Goal: Information Seeking & Learning: Learn about a topic

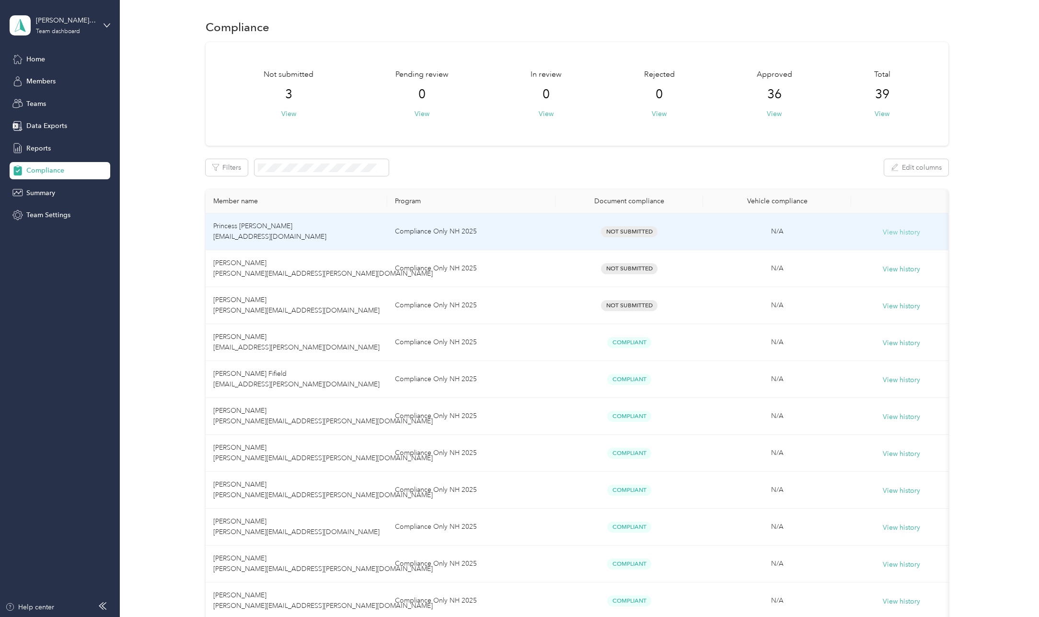
click at [899, 233] on button "View history" at bounding box center [901, 232] width 37 height 11
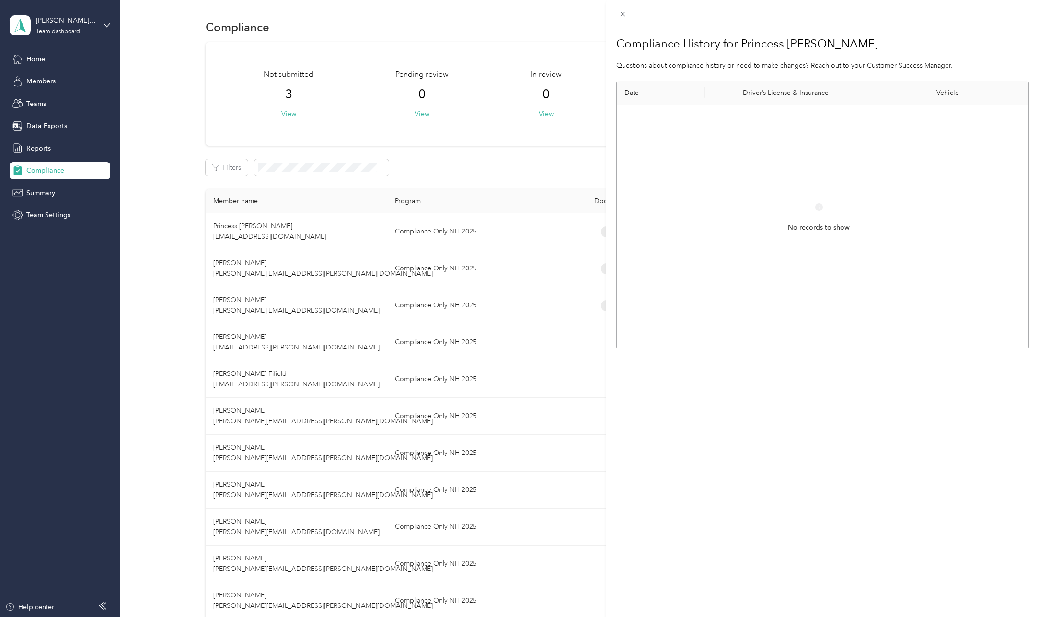
click at [145, 281] on div "Compliance History for Princess Brown Questions about compliance history or nee…" at bounding box center [519, 308] width 1039 height 617
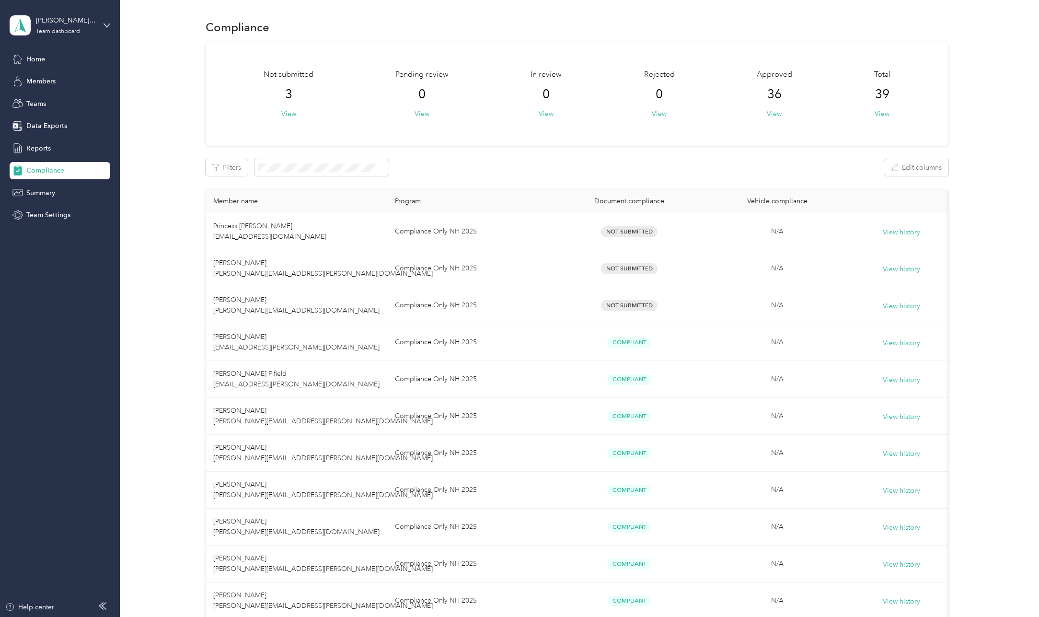
click at [49, 173] on span "Compliance" at bounding box center [45, 170] width 38 height 10
click at [39, 61] on span "Home" at bounding box center [35, 59] width 19 height 10
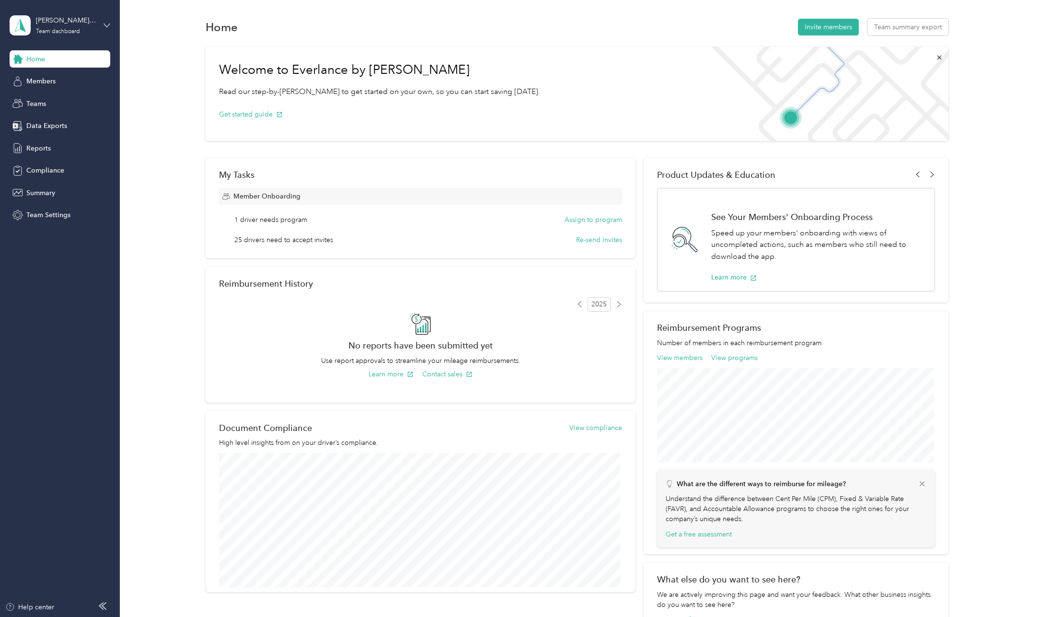
click at [107, 23] on icon at bounding box center [107, 25] width 7 height 7
click at [73, 97] on div "Personal dashboard" at bounding box center [48, 100] width 60 height 10
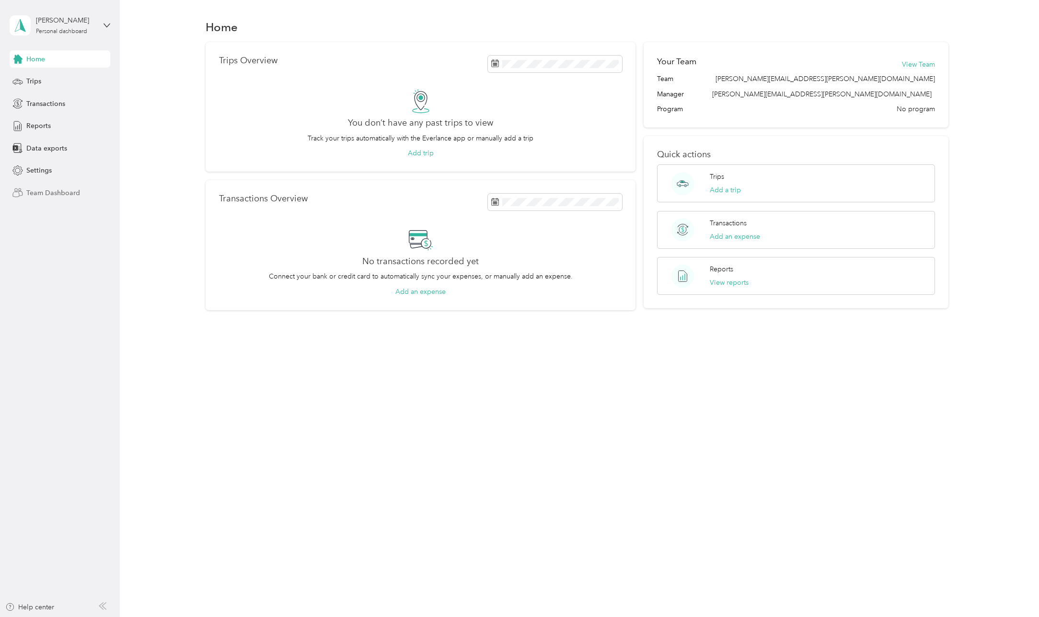
click at [74, 196] on span "Team Dashboard" at bounding box center [53, 193] width 54 height 10
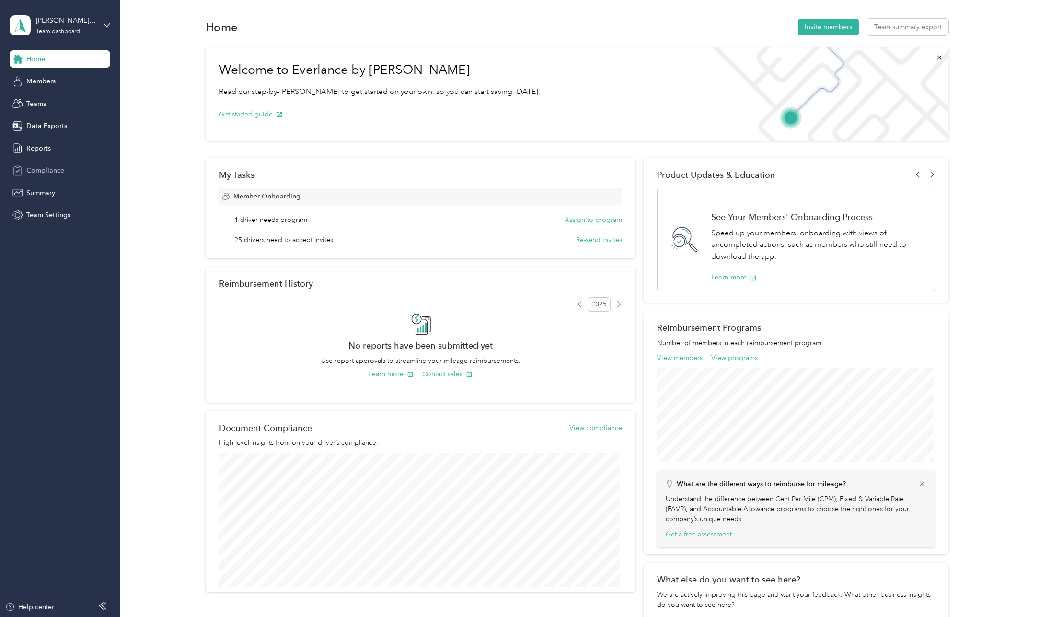
click at [50, 168] on span "Compliance" at bounding box center [45, 170] width 38 height 10
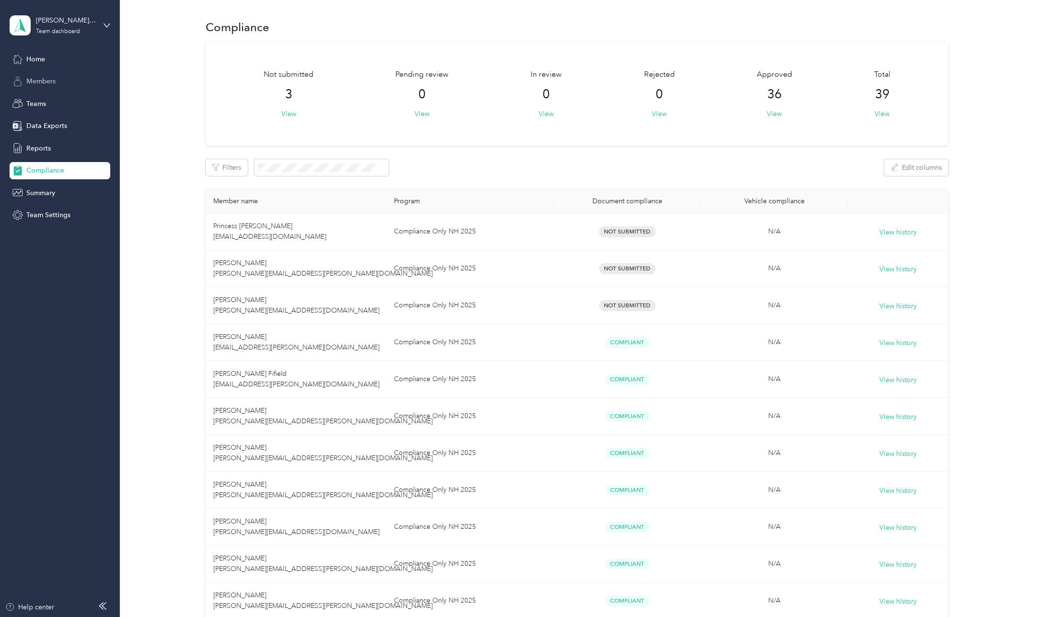
click at [51, 80] on span "Members" at bounding box center [40, 81] width 29 height 10
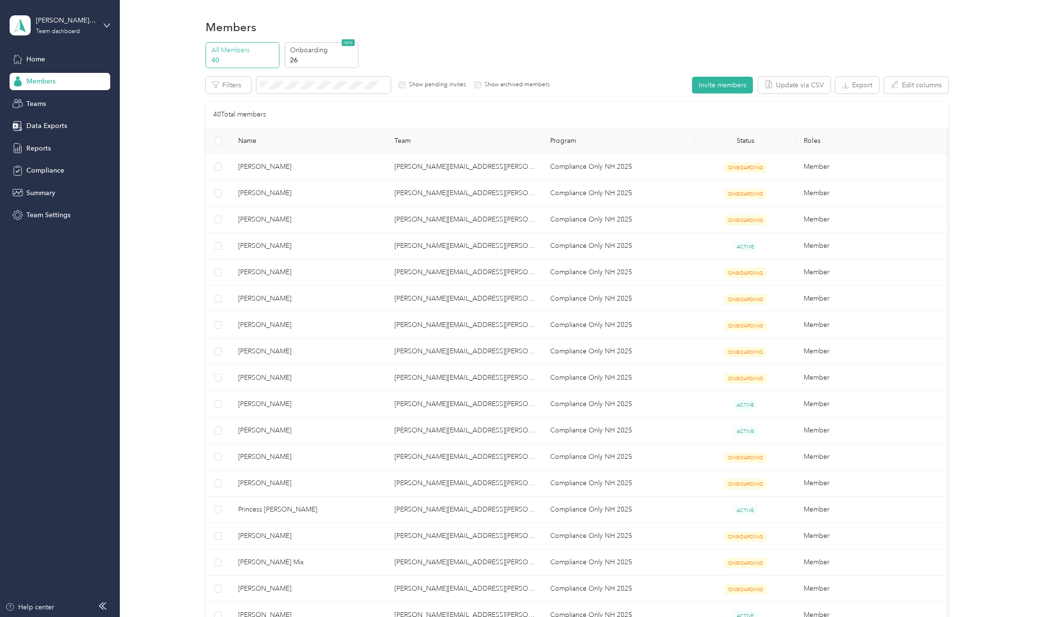
click at [230, 51] on p "All Members" at bounding box center [243, 50] width 65 height 10
click at [237, 51] on p "All Members" at bounding box center [243, 50] width 65 height 10
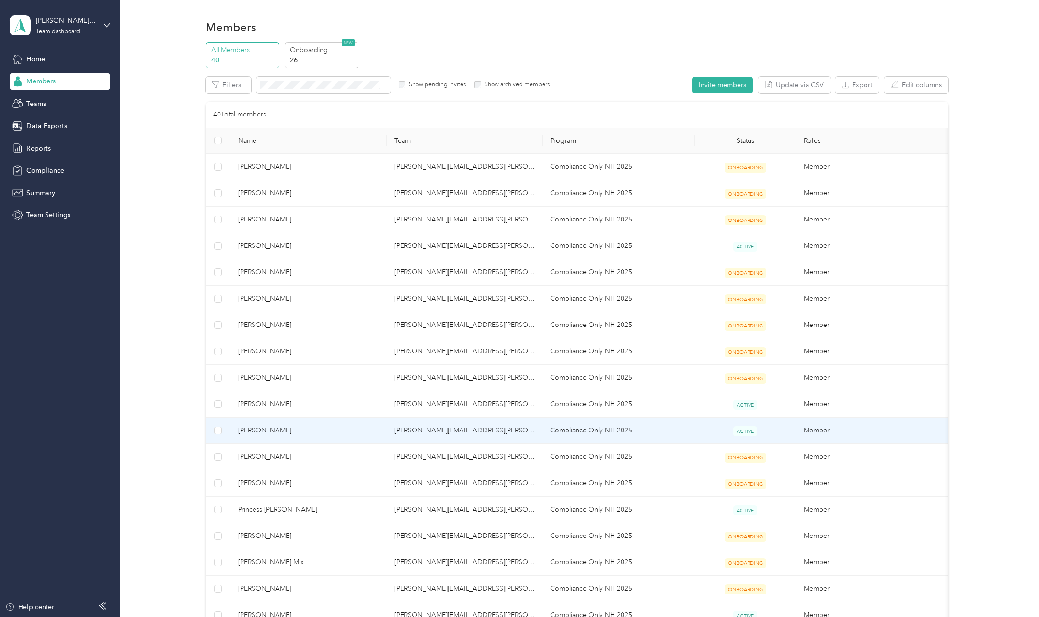
click at [745, 431] on span "ACTIVE" at bounding box center [746, 431] width 24 height 10
click at [272, 431] on span "Jennifer Zeigler" at bounding box center [308, 430] width 140 height 11
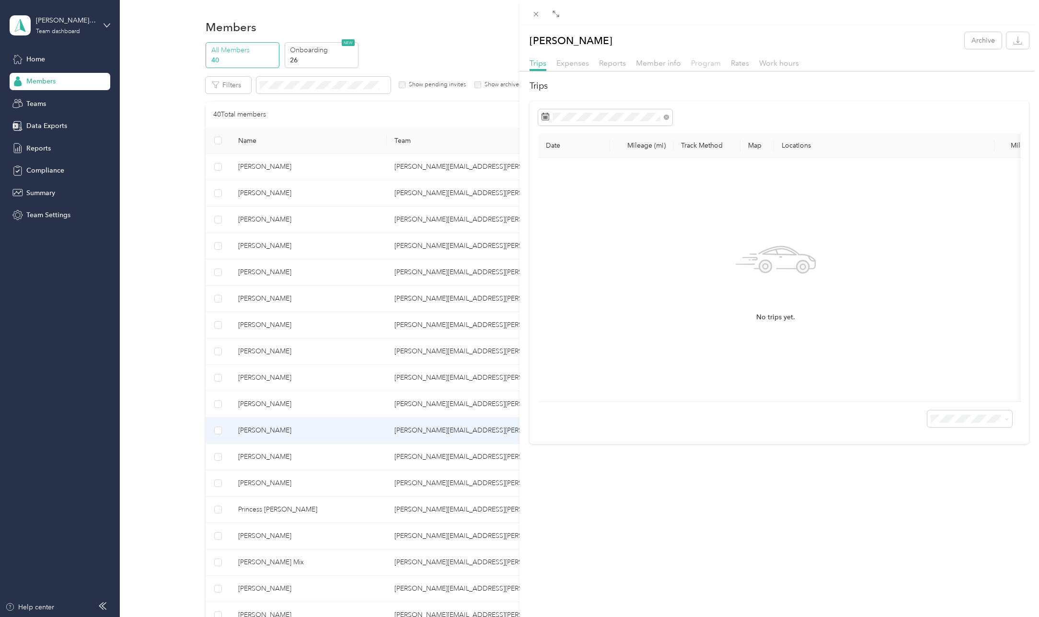
click at [718, 65] on span "Program" at bounding box center [706, 62] width 30 height 9
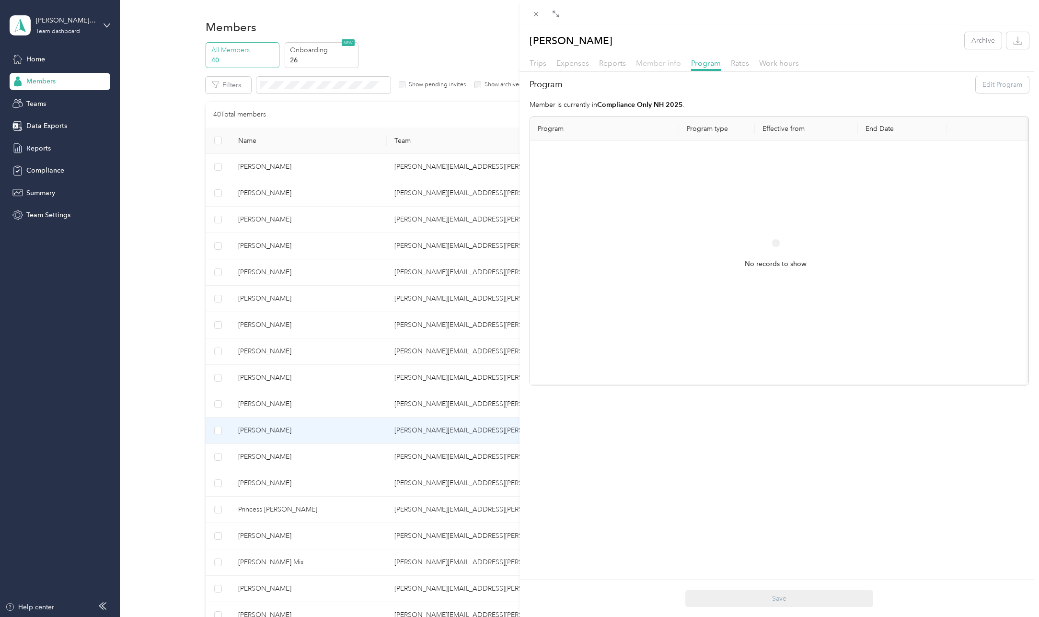
click at [665, 63] on span "Member info" at bounding box center [658, 62] width 45 height 9
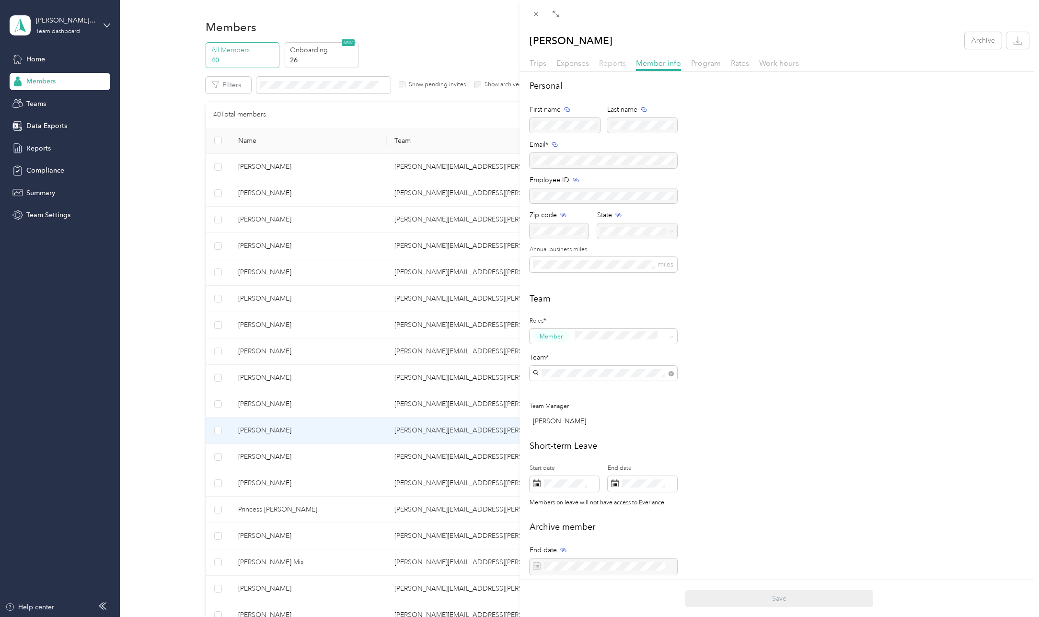
click at [616, 61] on span "Reports" at bounding box center [612, 62] width 27 height 9
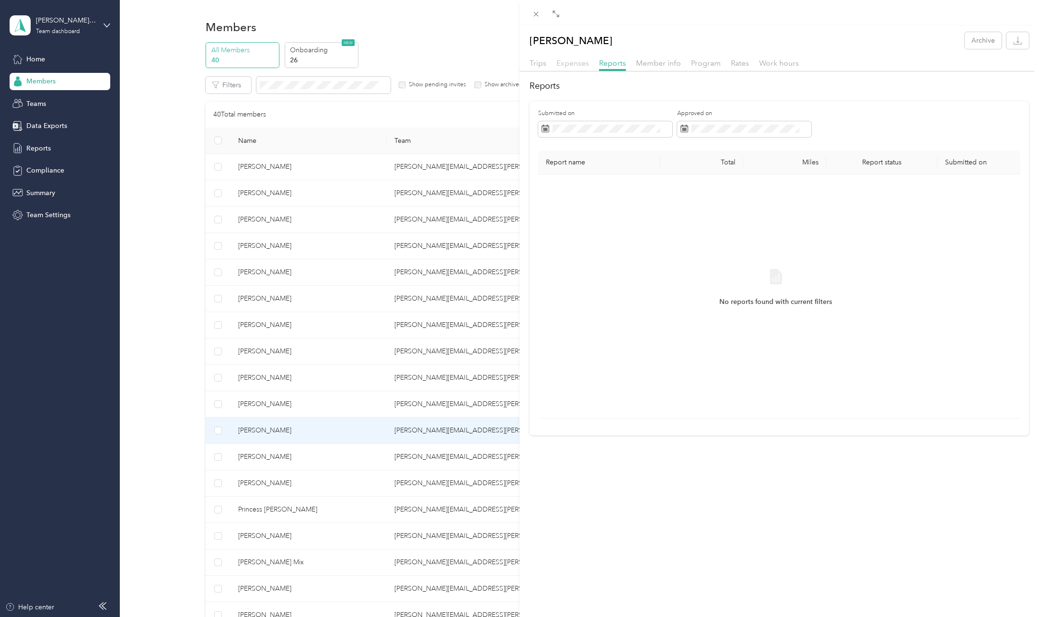
click at [566, 61] on span "Expenses" at bounding box center [573, 62] width 33 height 9
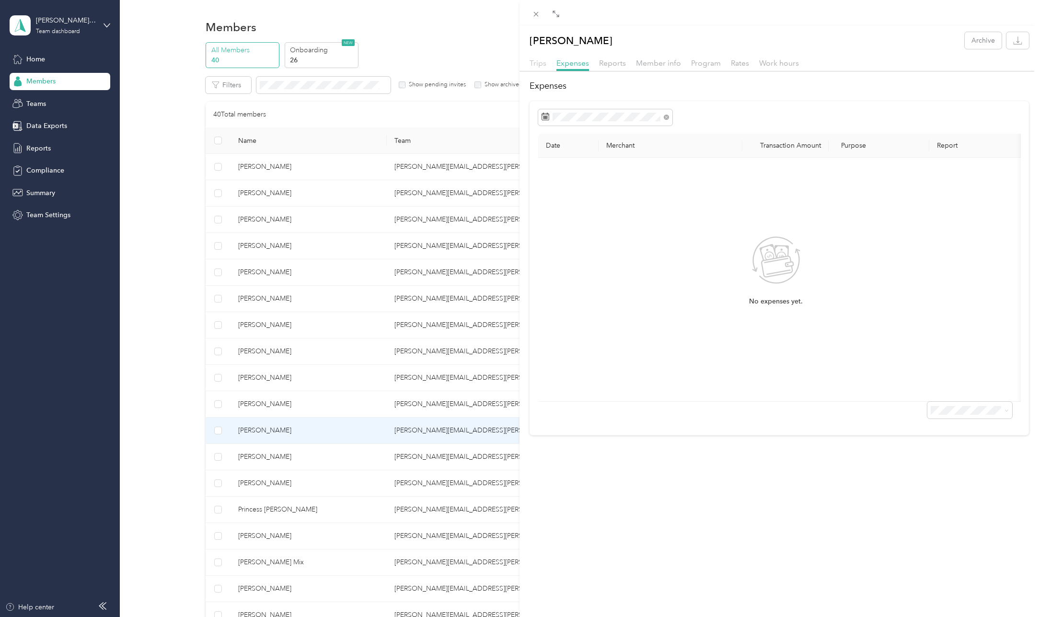
click at [538, 64] on span "Trips" at bounding box center [538, 62] width 17 height 9
click at [35, 104] on div "Jennifer Zeigler Archive Trips Expenses Reports Member info Program Rates Work …" at bounding box center [519, 308] width 1039 height 617
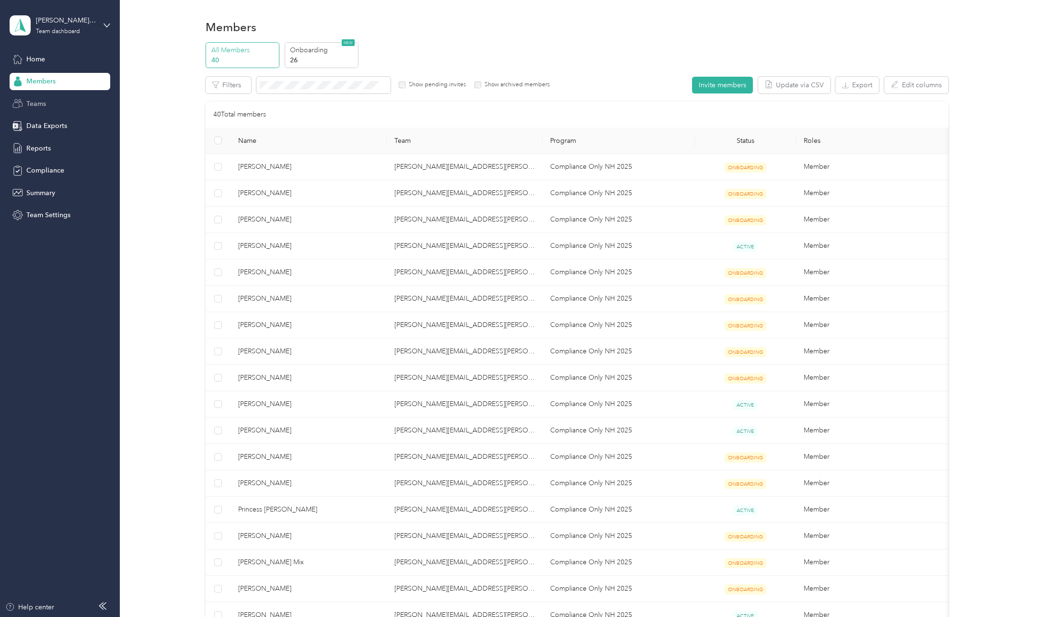
click at [41, 108] on span "Teams" at bounding box center [36, 104] width 20 height 10
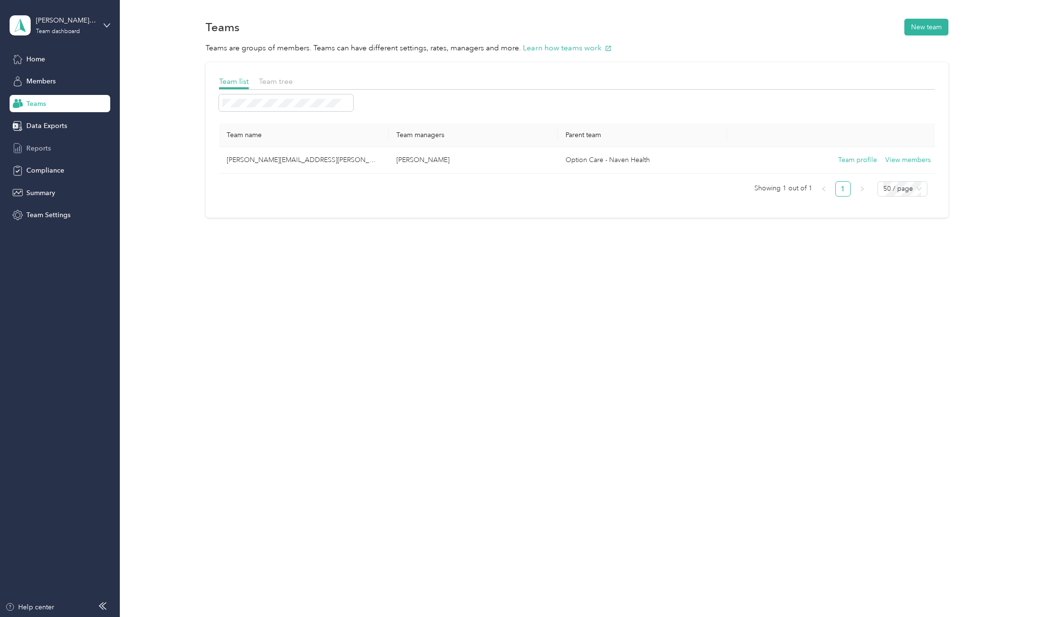
click at [53, 150] on div "Reports" at bounding box center [60, 148] width 101 height 17
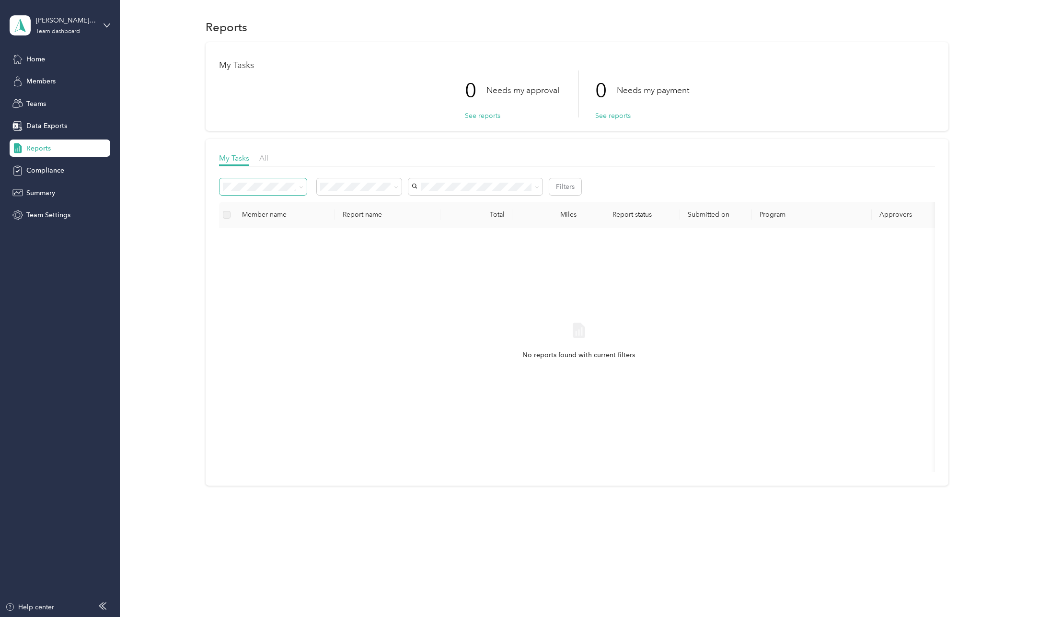
click at [300, 189] on span at bounding box center [301, 187] width 4 height 8
click at [302, 187] on icon at bounding box center [301, 187] width 4 height 4
click at [266, 158] on span "All" at bounding box center [263, 157] width 9 height 9
click at [44, 79] on span "Members" at bounding box center [40, 81] width 29 height 10
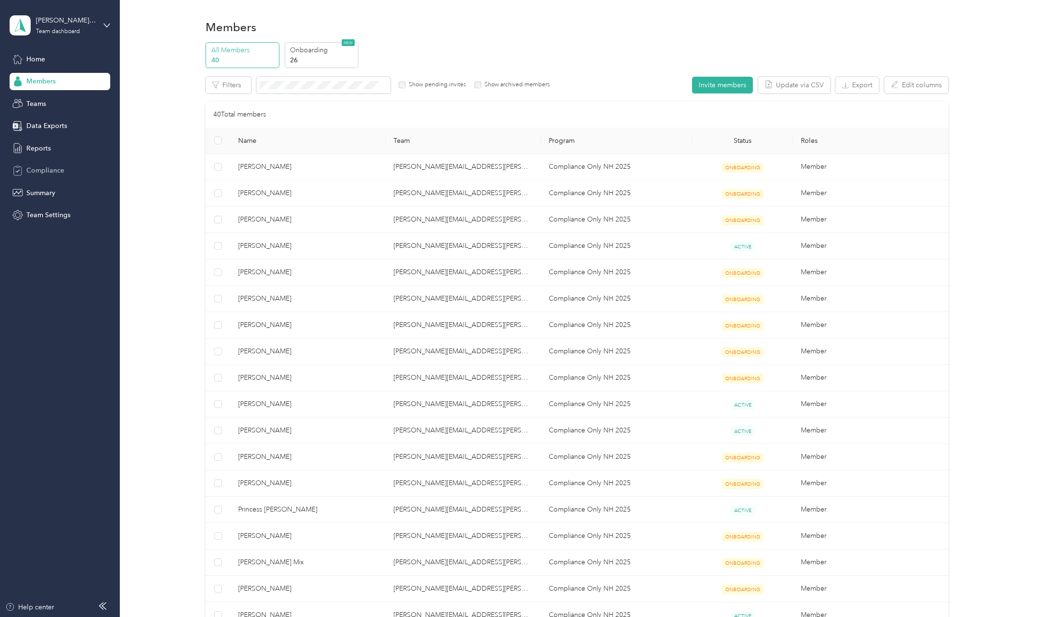
click at [49, 166] on span "Compliance" at bounding box center [45, 170] width 38 height 10
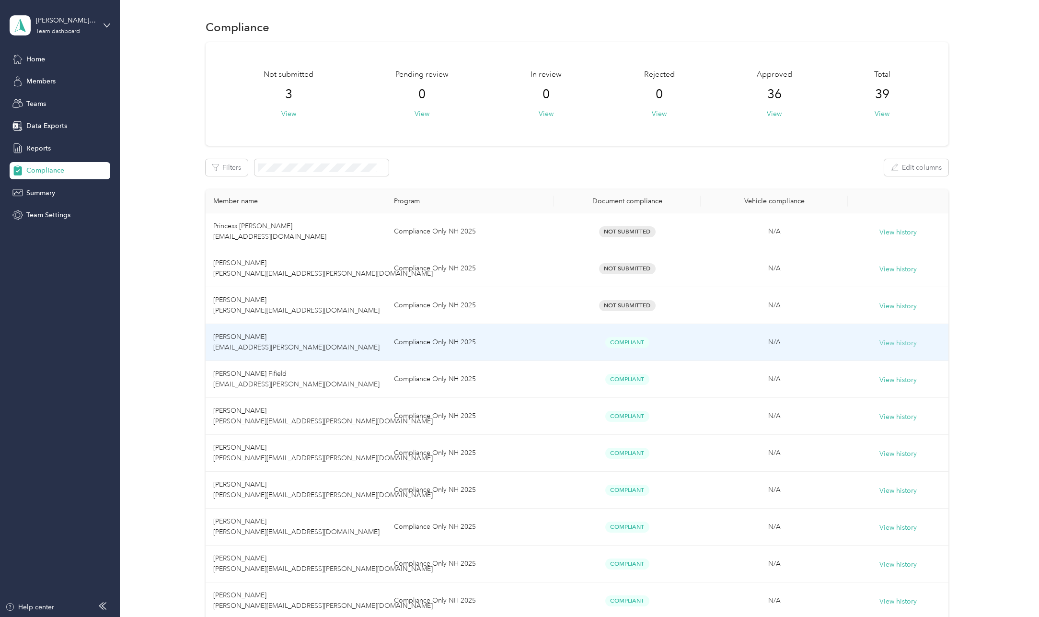
click at [901, 341] on button "View history" at bounding box center [898, 343] width 37 height 11
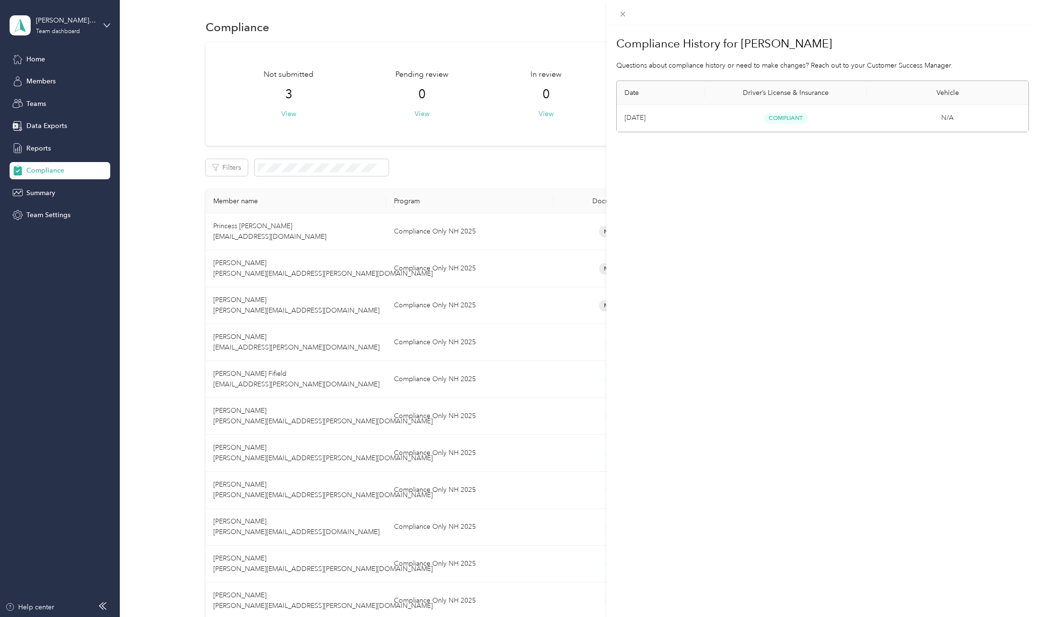
click at [105, 27] on div "Compliance History for Temeca Lockley Questions about compliance history or nee…" at bounding box center [519, 308] width 1039 height 617
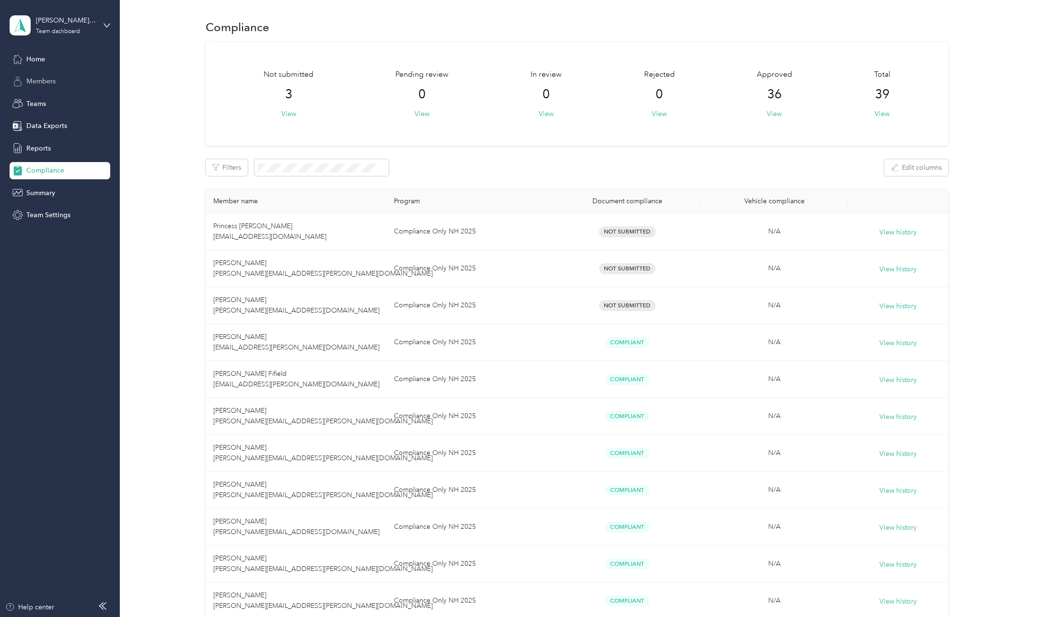
click at [37, 74] on div "Members" at bounding box center [60, 81] width 101 height 17
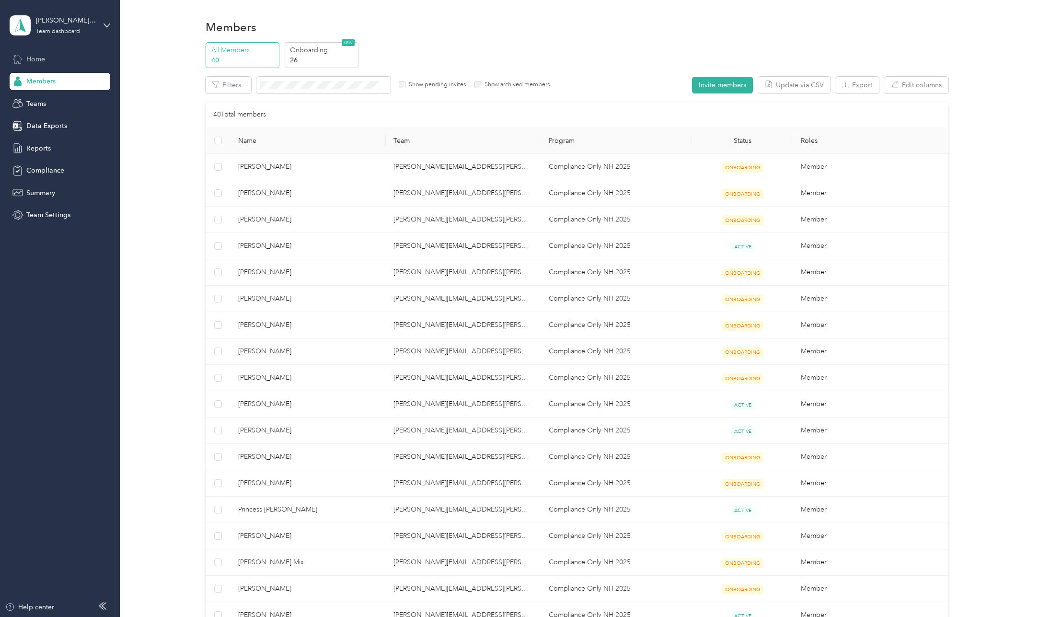
click at [36, 60] on span "Home" at bounding box center [35, 59] width 19 height 10
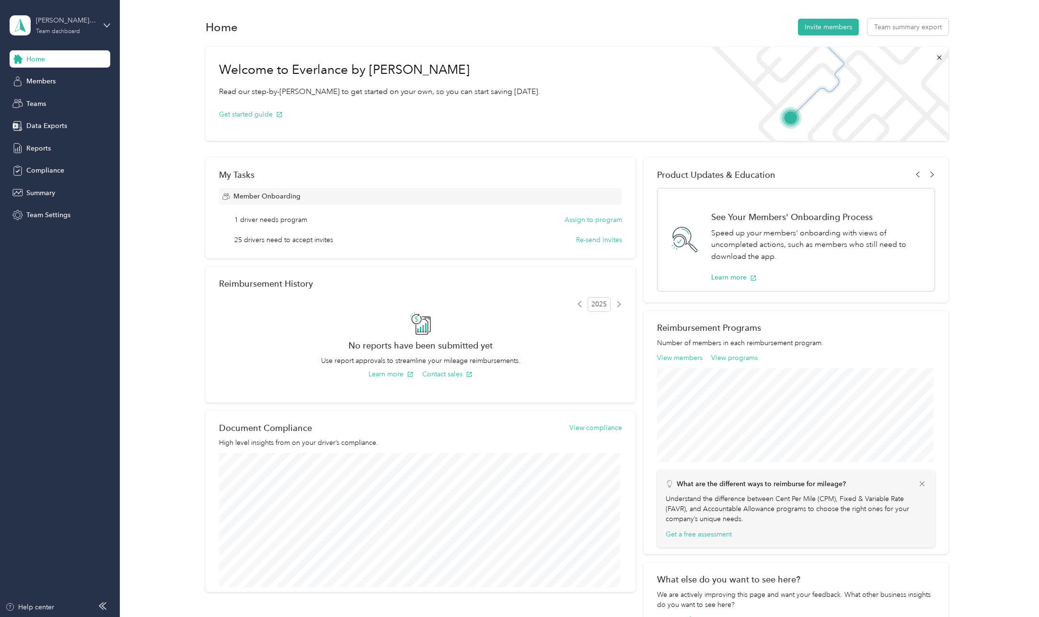
click at [55, 33] on div "Team dashboard" at bounding box center [58, 32] width 44 height 6
click at [55, 97] on div "Personal dashboard" at bounding box center [48, 98] width 60 height 10
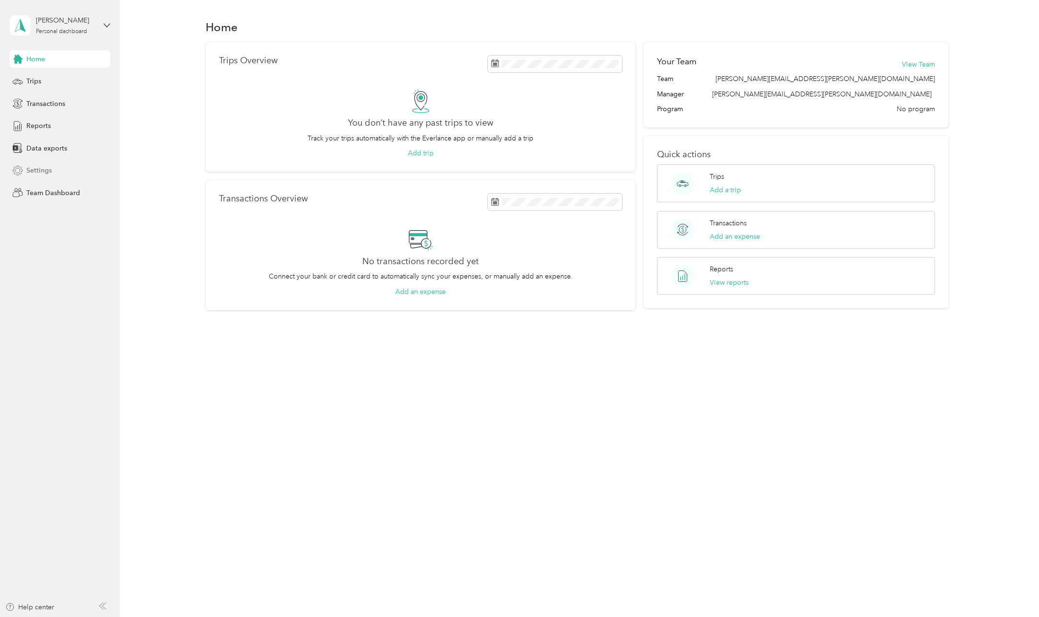
click at [35, 172] on span "Settings" at bounding box center [38, 170] width 25 height 10
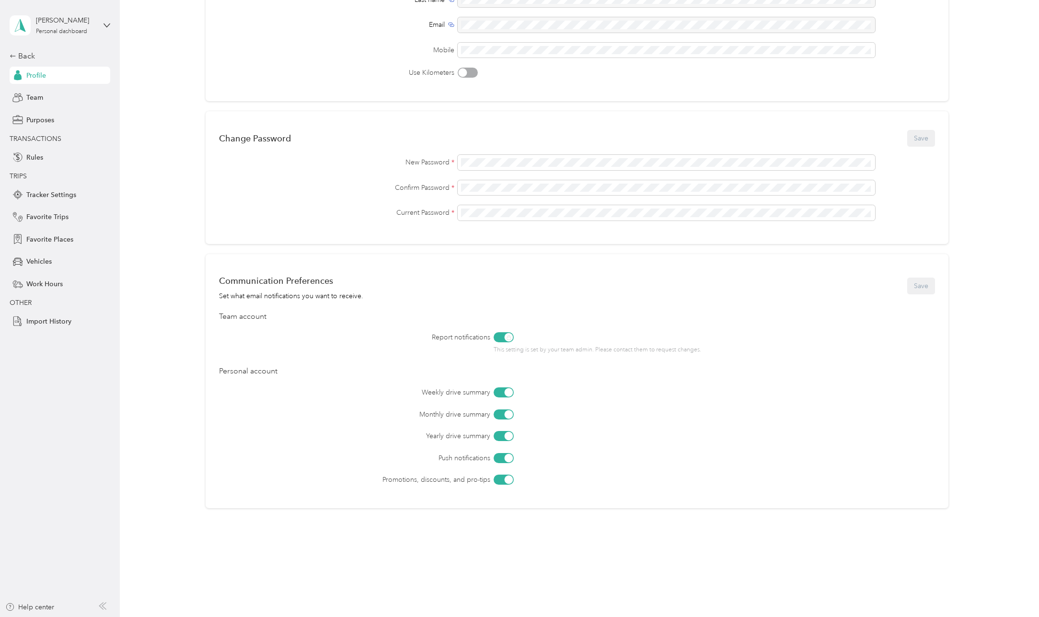
scroll to position [148, 0]
click at [52, 260] on span "Vehicles" at bounding box center [38, 262] width 25 height 10
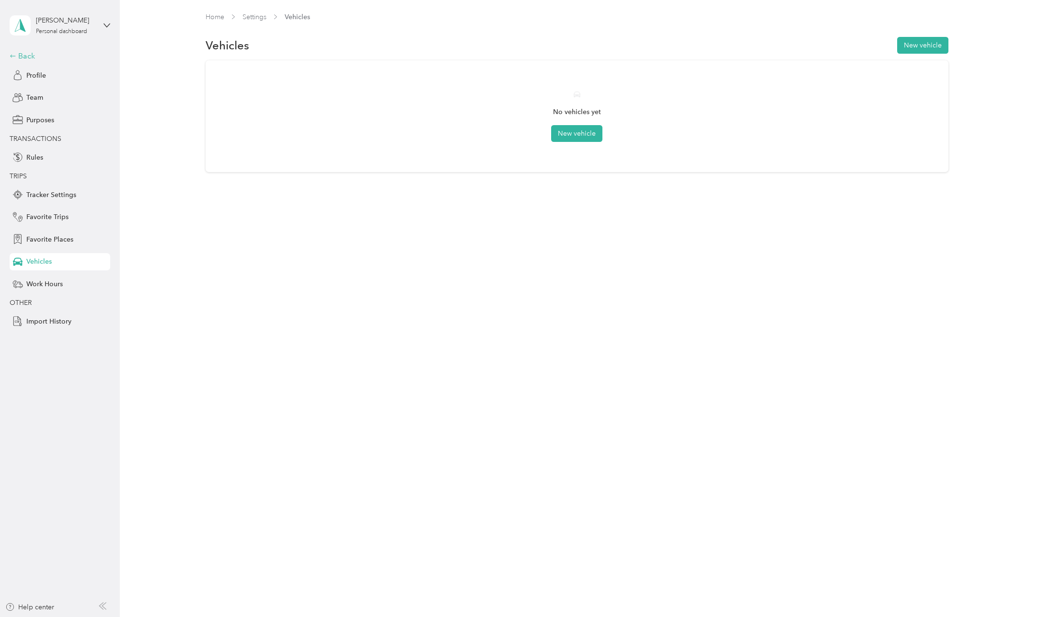
click at [11, 56] on icon at bounding box center [12, 55] width 5 height 3
